Goal: Task Accomplishment & Management: Complete application form

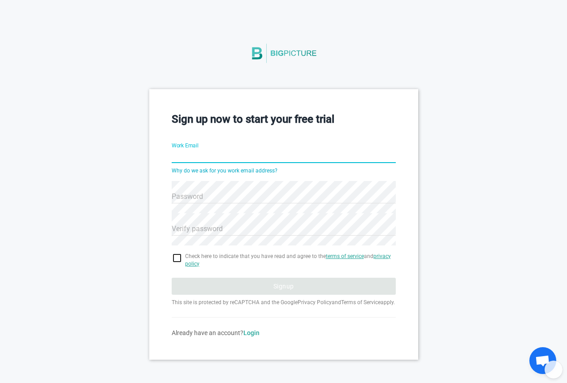
click at [219, 157] on input "Work Email" at bounding box center [284, 157] width 224 height 32
click at [229, 156] on input "[EMAIL_ADDRESS][DOMAIN_NAME]" at bounding box center [284, 157] width 224 height 32
type input "[EMAIL_ADDRESS][DOMAIN_NAME]"
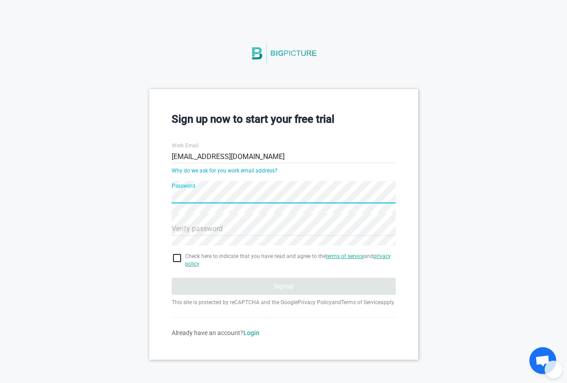
click at [72, 187] on div "Sign up now to start your free trial Work Email [EMAIL_ADDRESS][DOMAIN_NAME] Wh…" at bounding box center [283, 224] width 567 height 270
click at [163, 212] on div "Sign up now to start your free trial Work Email [EMAIL_ADDRESS][DOMAIN_NAME] Wh…" at bounding box center [283, 224] width 269 height 270
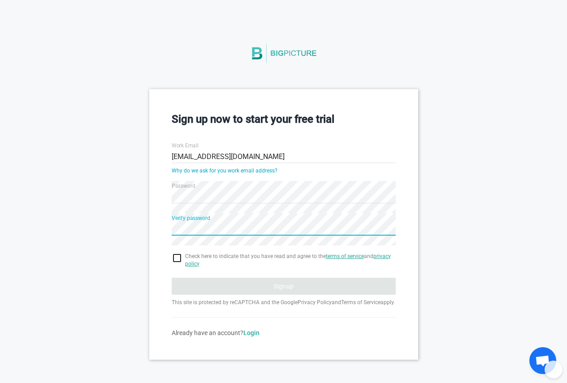
click at [158, 244] on div "Sign up now to start your free trial Work Email [EMAIL_ADDRESS][DOMAIN_NAME] Wh…" at bounding box center [283, 224] width 269 height 270
click at [175, 259] on input "checkbox" at bounding box center [284, 258] width 224 height 11
checkbox input "true"
